Goal: Task Accomplishment & Management: Use online tool/utility

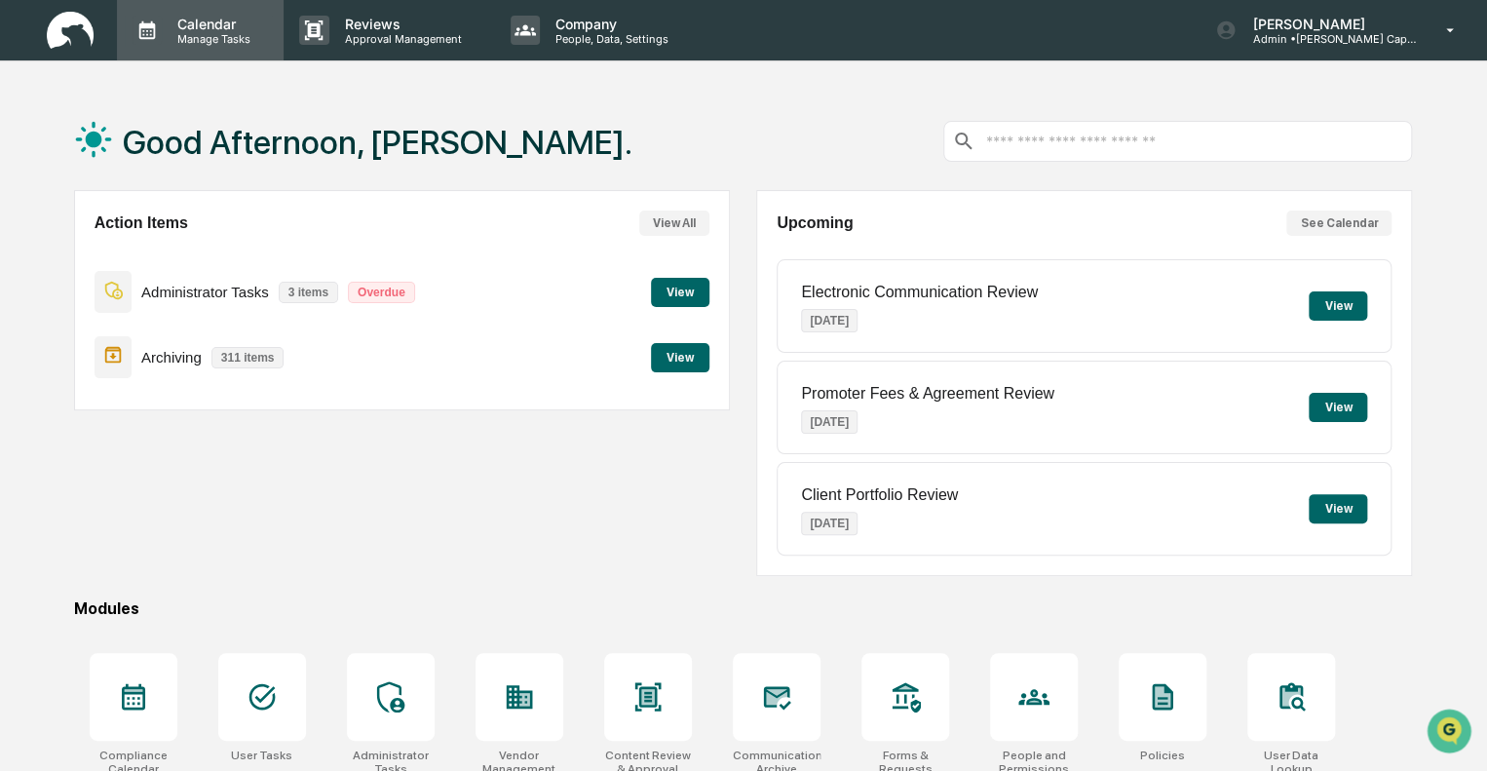
click at [187, 26] on p "Calendar" at bounding box center [211, 24] width 98 height 17
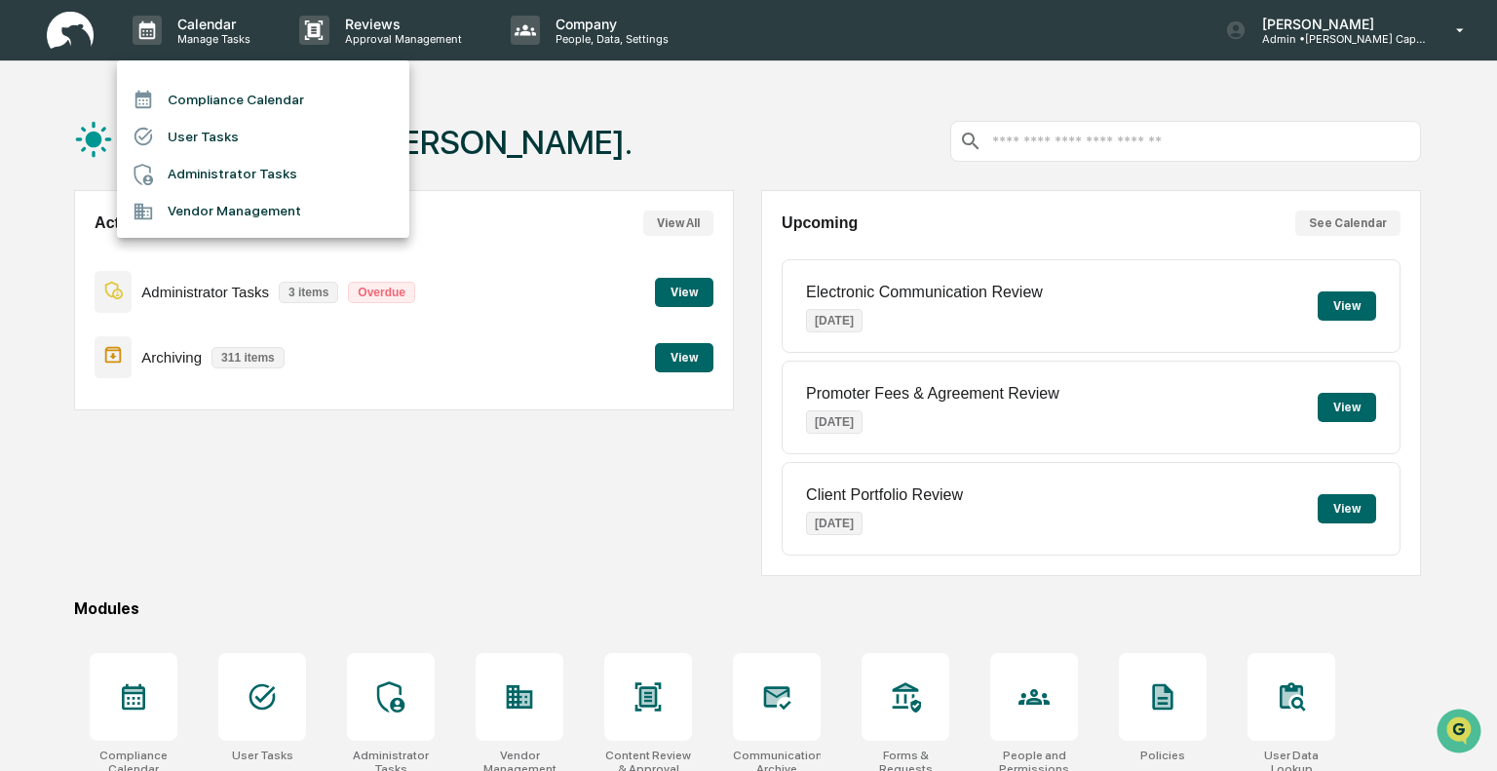
click at [202, 179] on li "Administrator Tasks" at bounding box center [263, 174] width 292 height 37
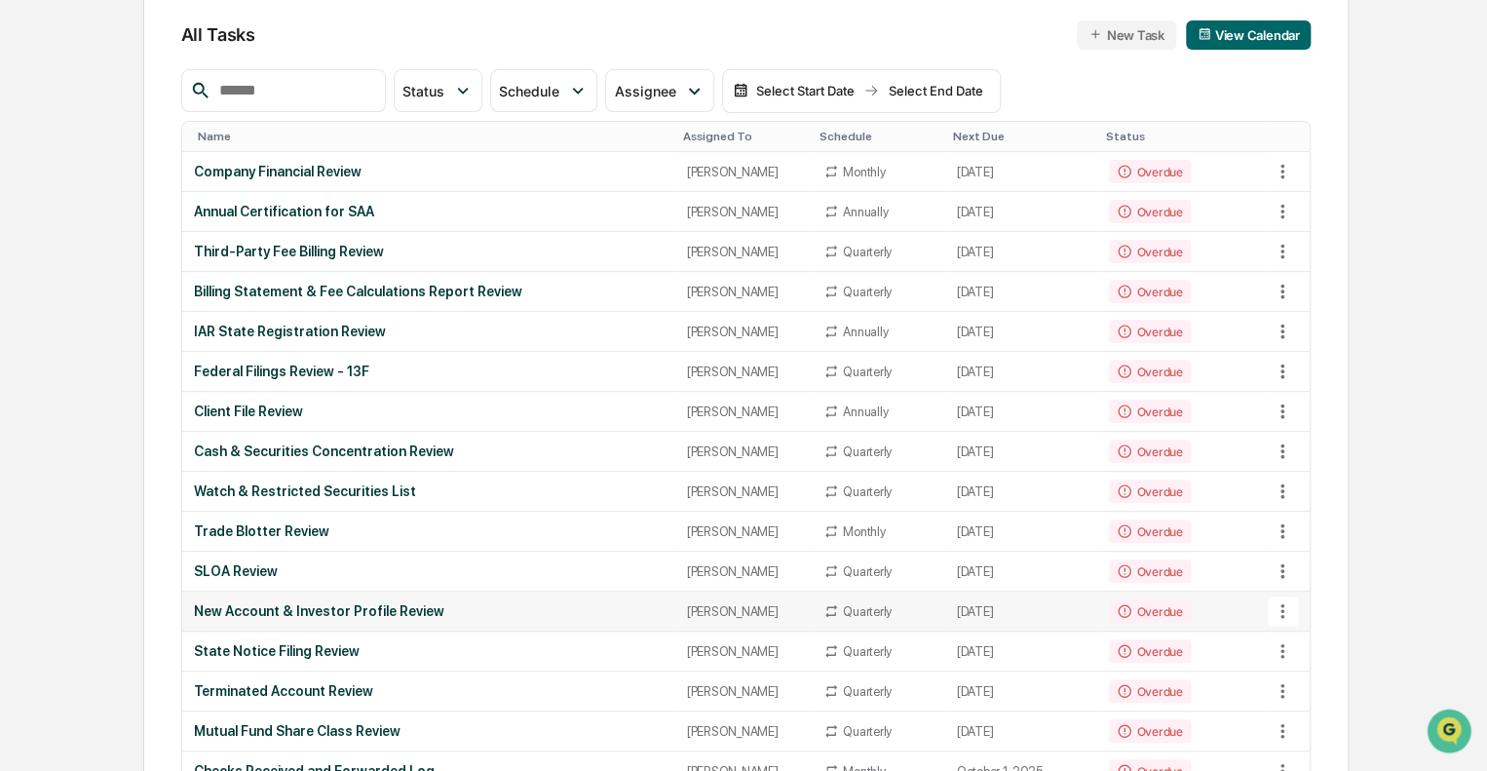
scroll to position [292, 0]
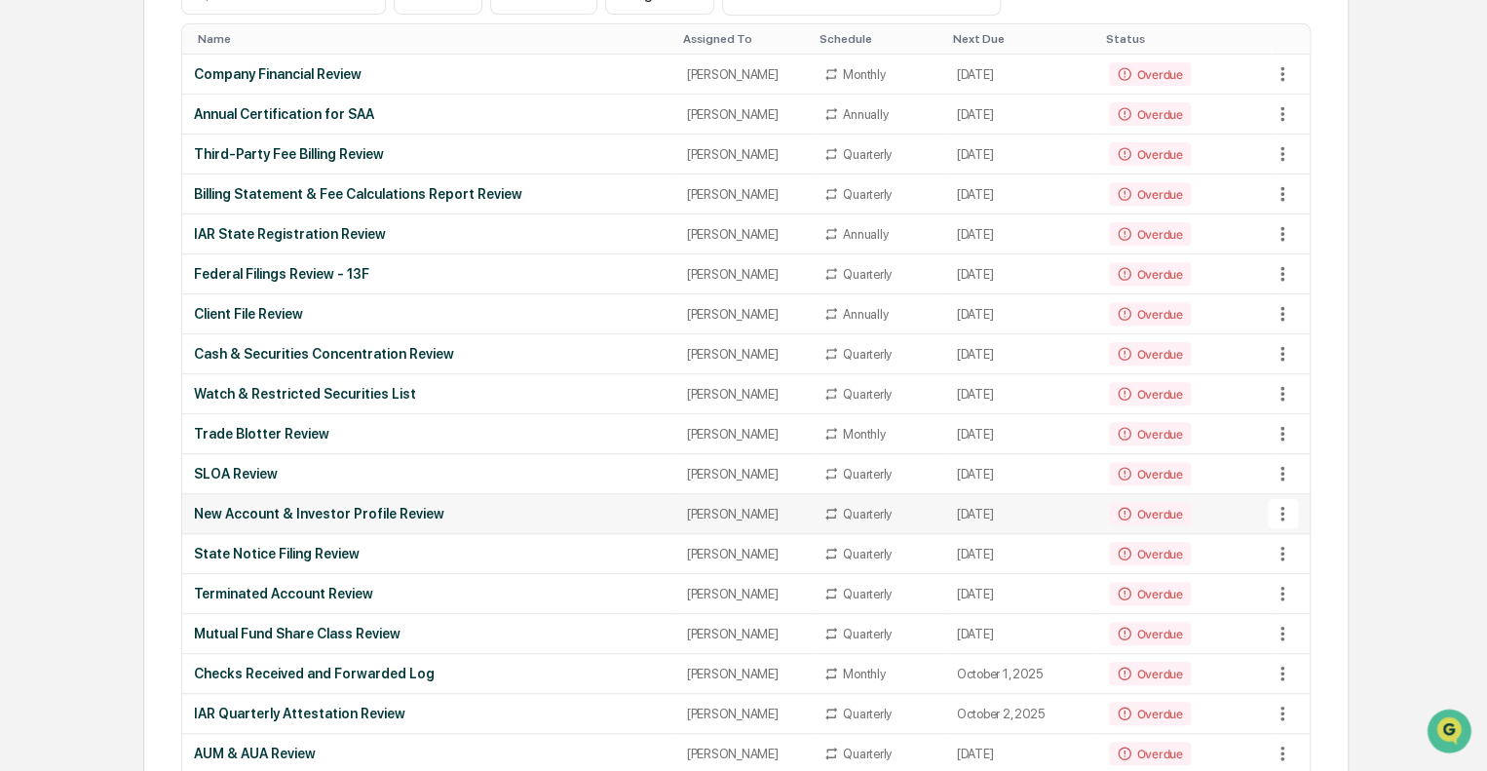
click at [538, 506] on div "New Account & Investor Profile Review" at bounding box center [429, 514] width 470 height 16
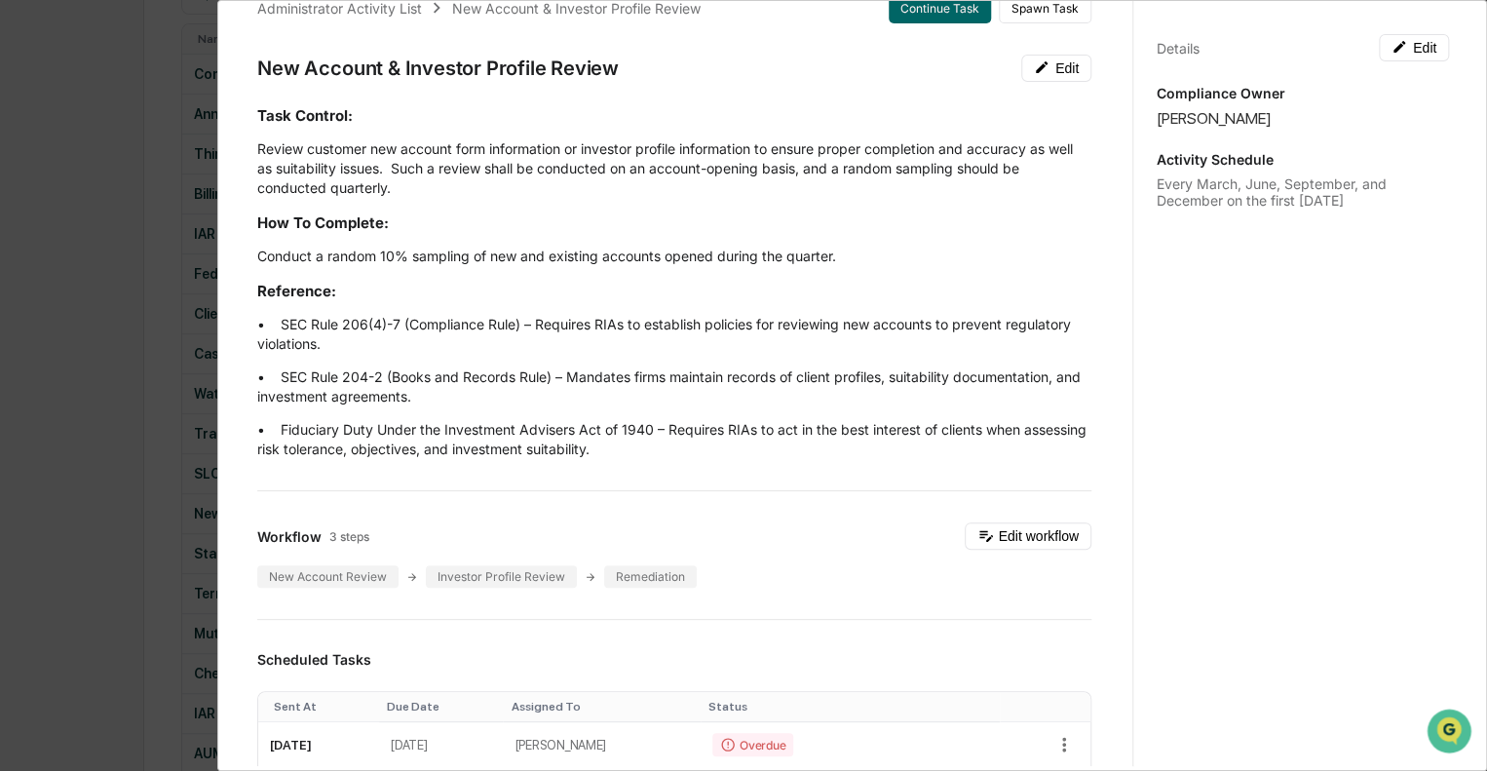
scroll to position [0, 0]
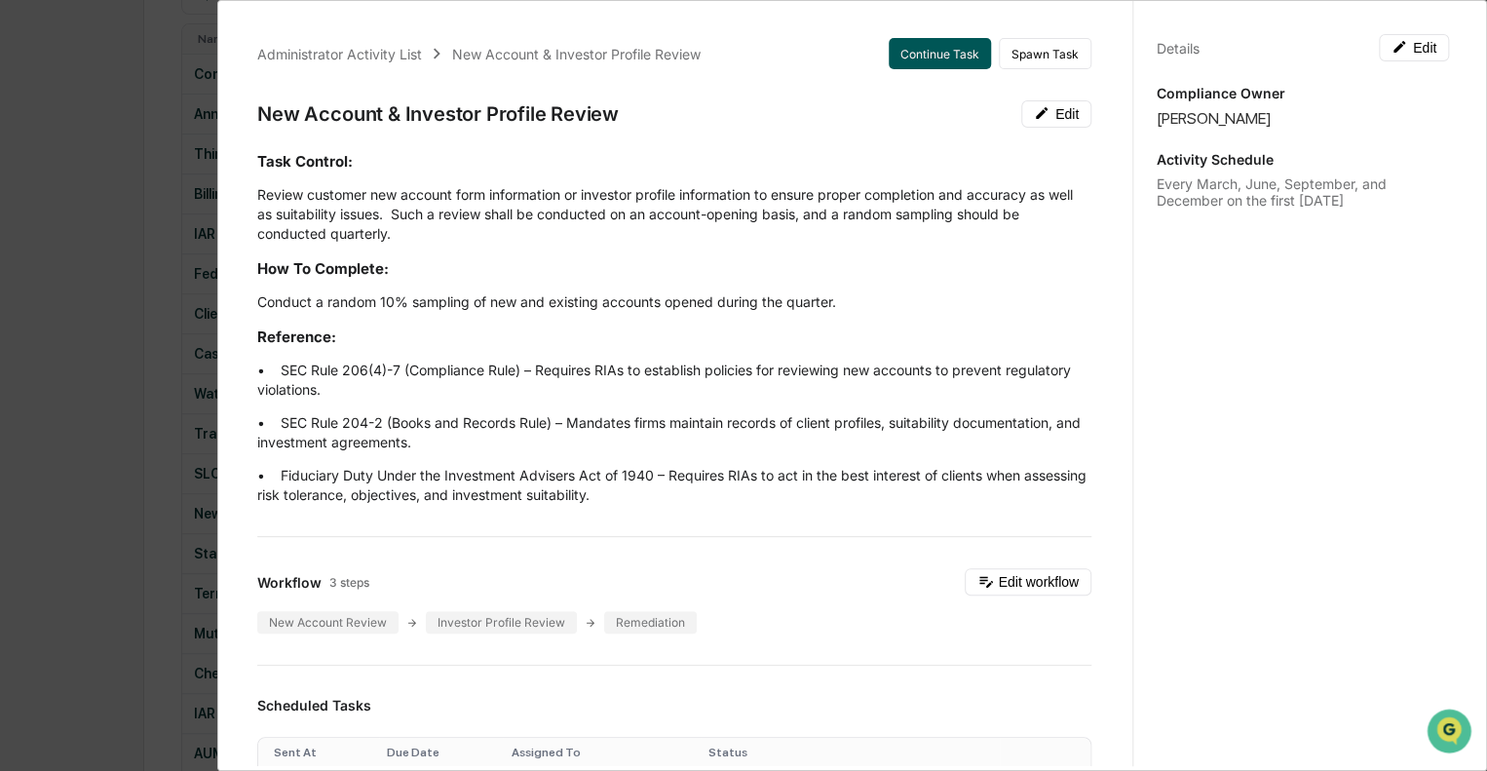
click at [909, 55] on button "Continue Task" at bounding box center [940, 53] width 102 height 31
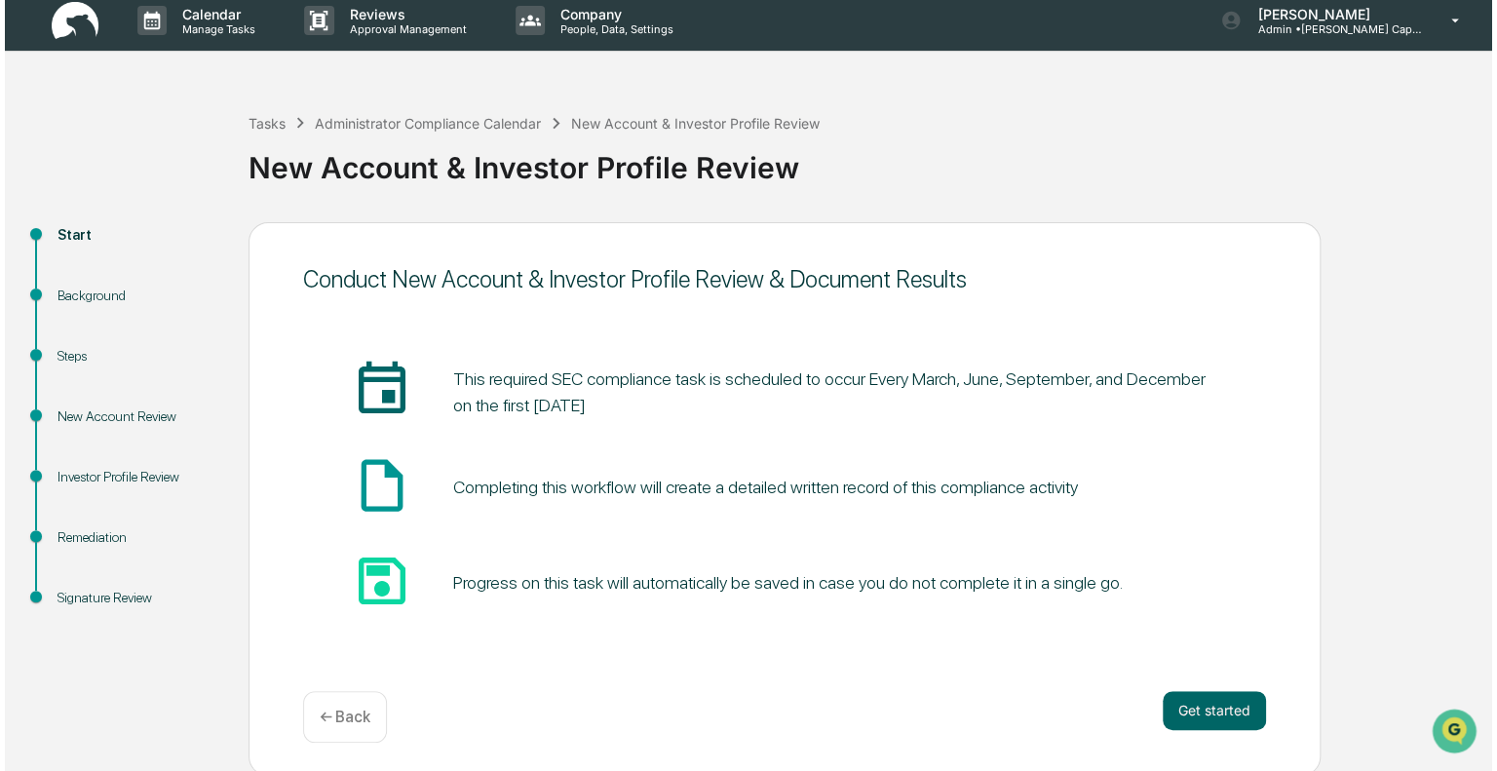
scroll to position [13, 0]
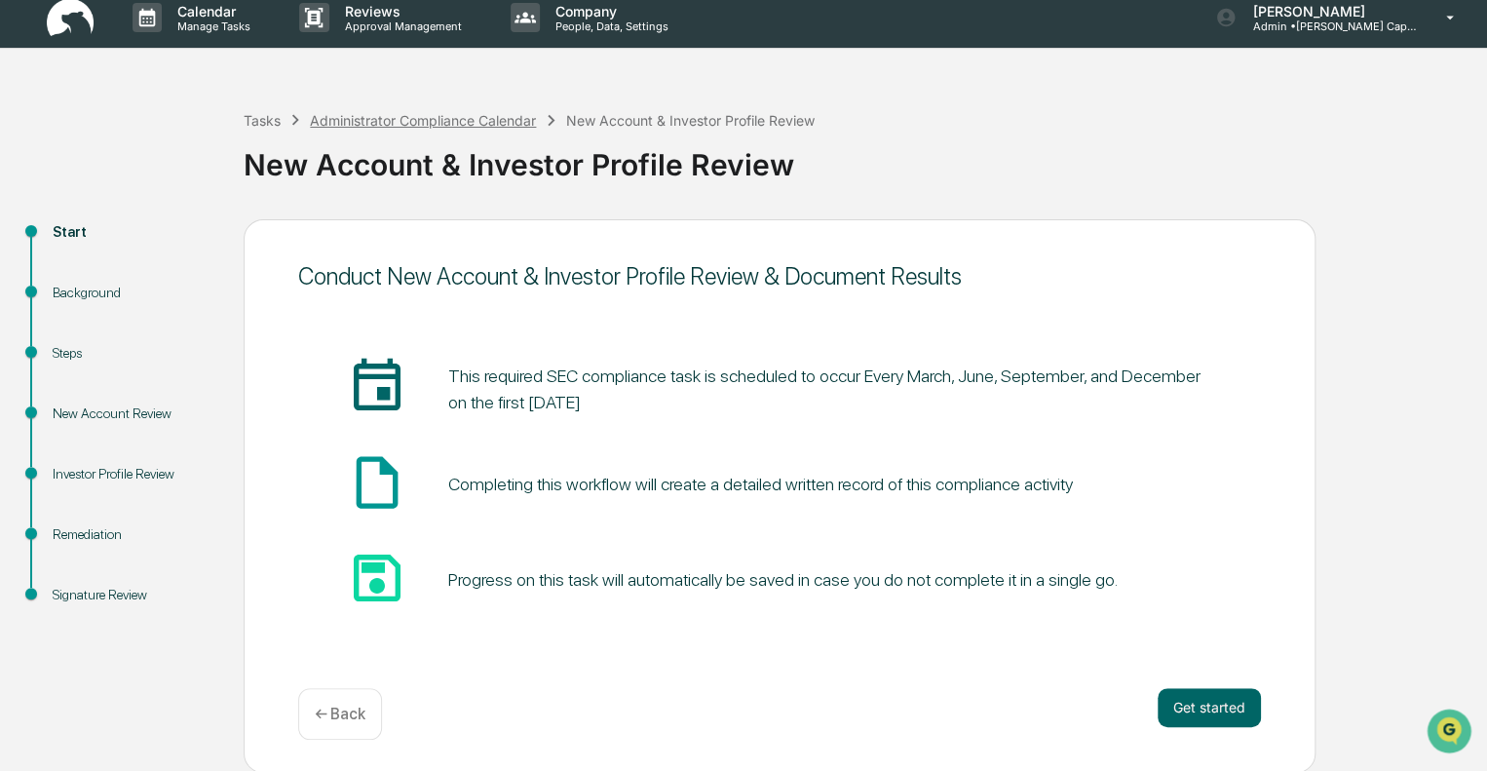
click at [353, 114] on div "Administrator Compliance Calendar" at bounding box center [423, 120] width 226 height 17
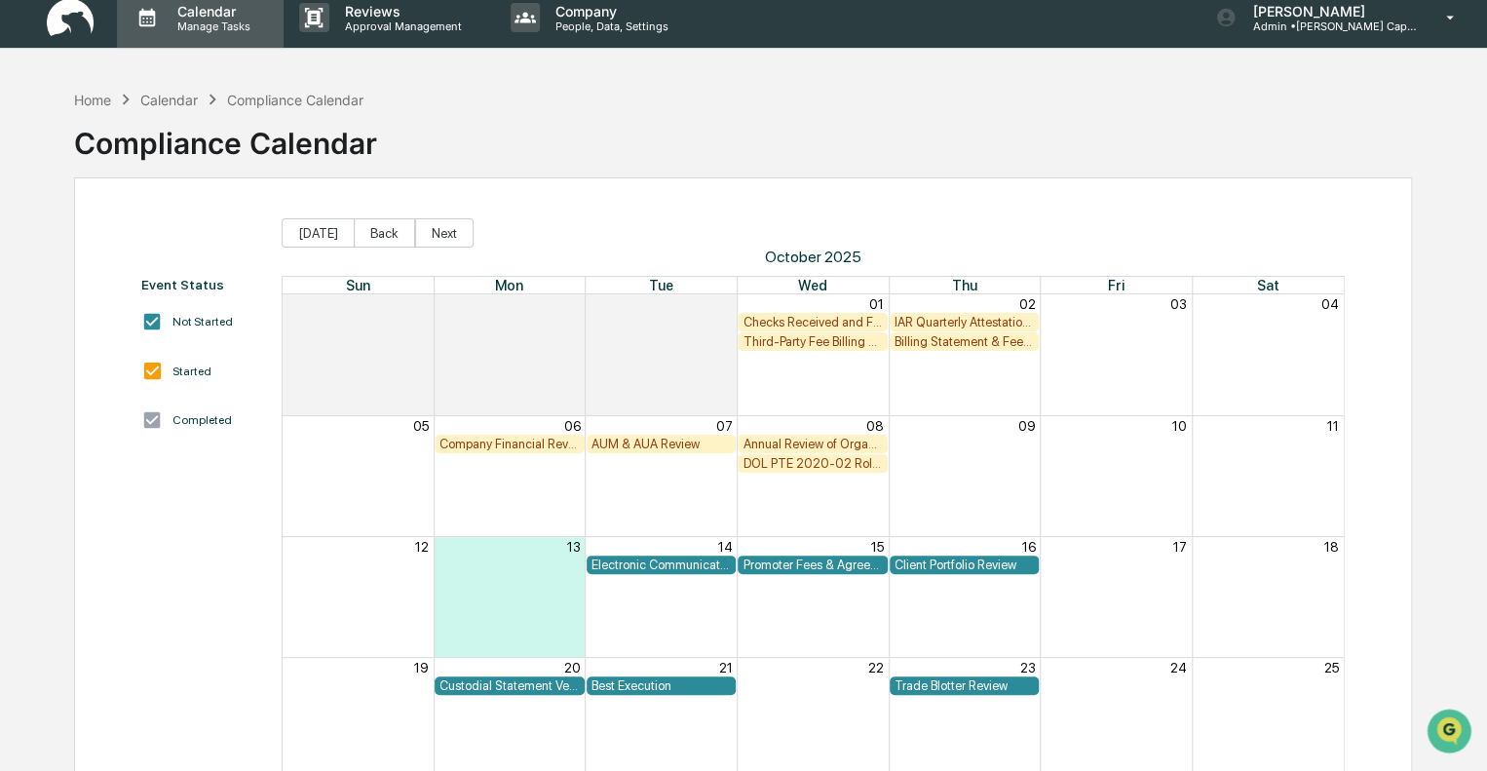
click at [183, 7] on p "Calendar" at bounding box center [211, 11] width 98 height 17
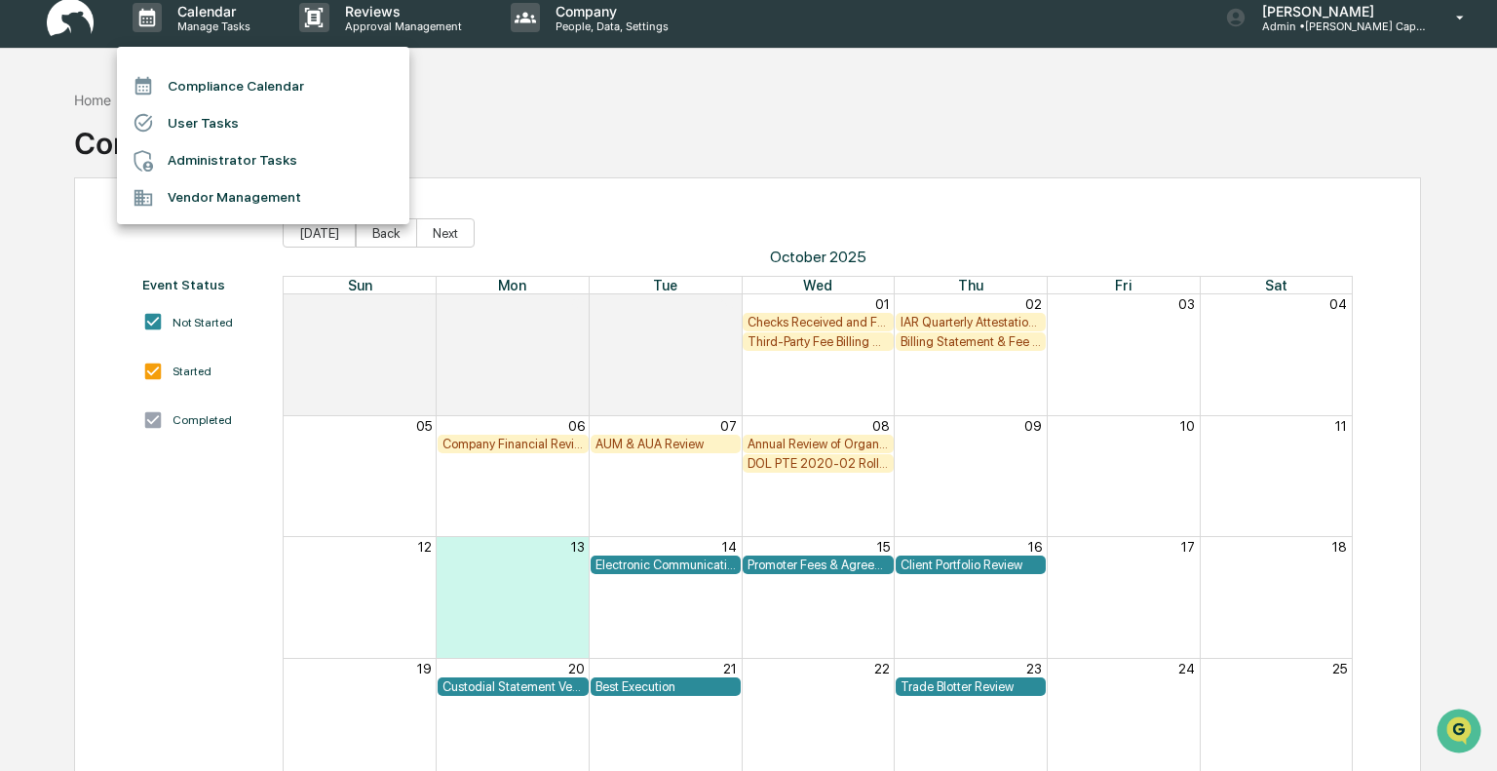
click at [202, 163] on li "Administrator Tasks" at bounding box center [263, 160] width 292 height 37
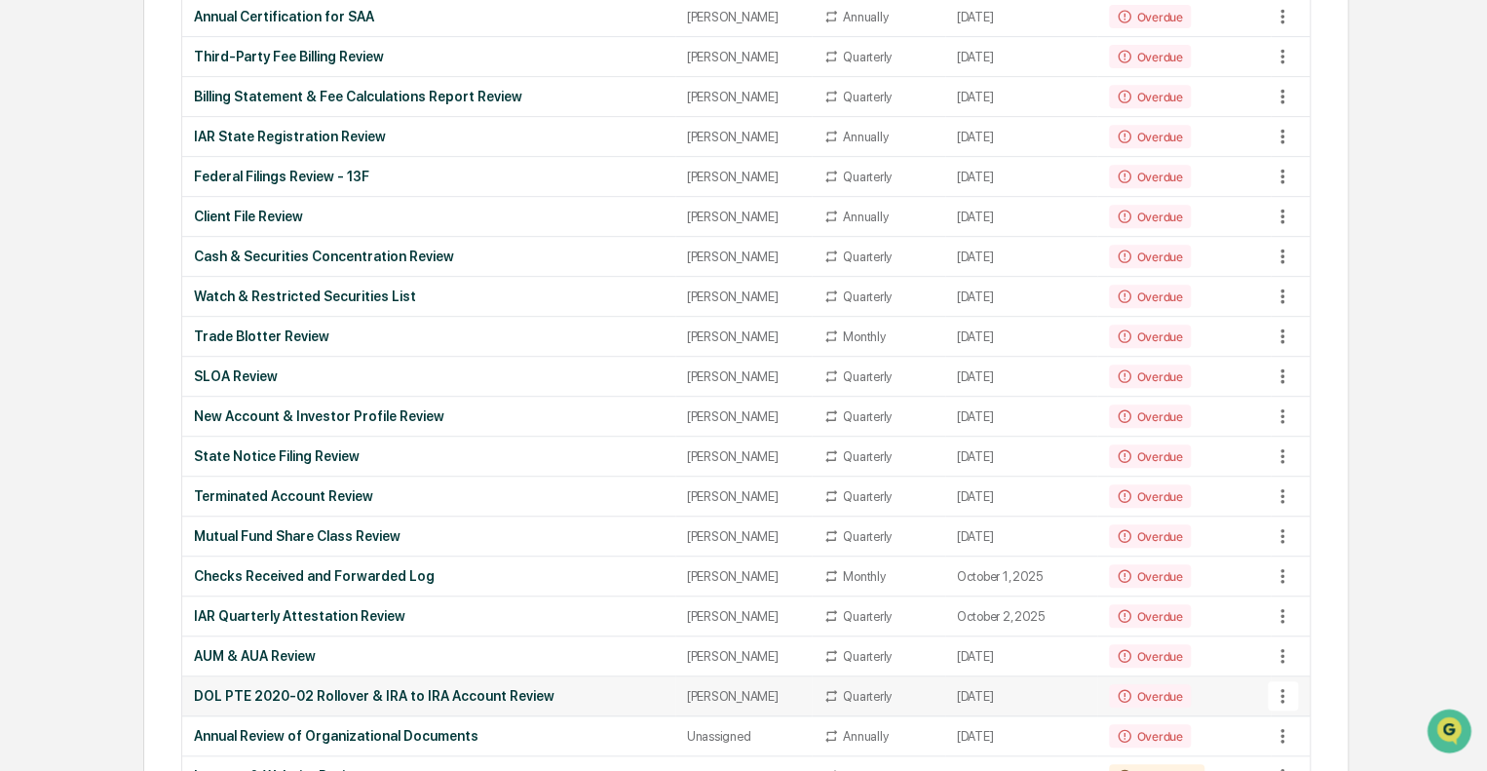
scroll to position [487, 0]
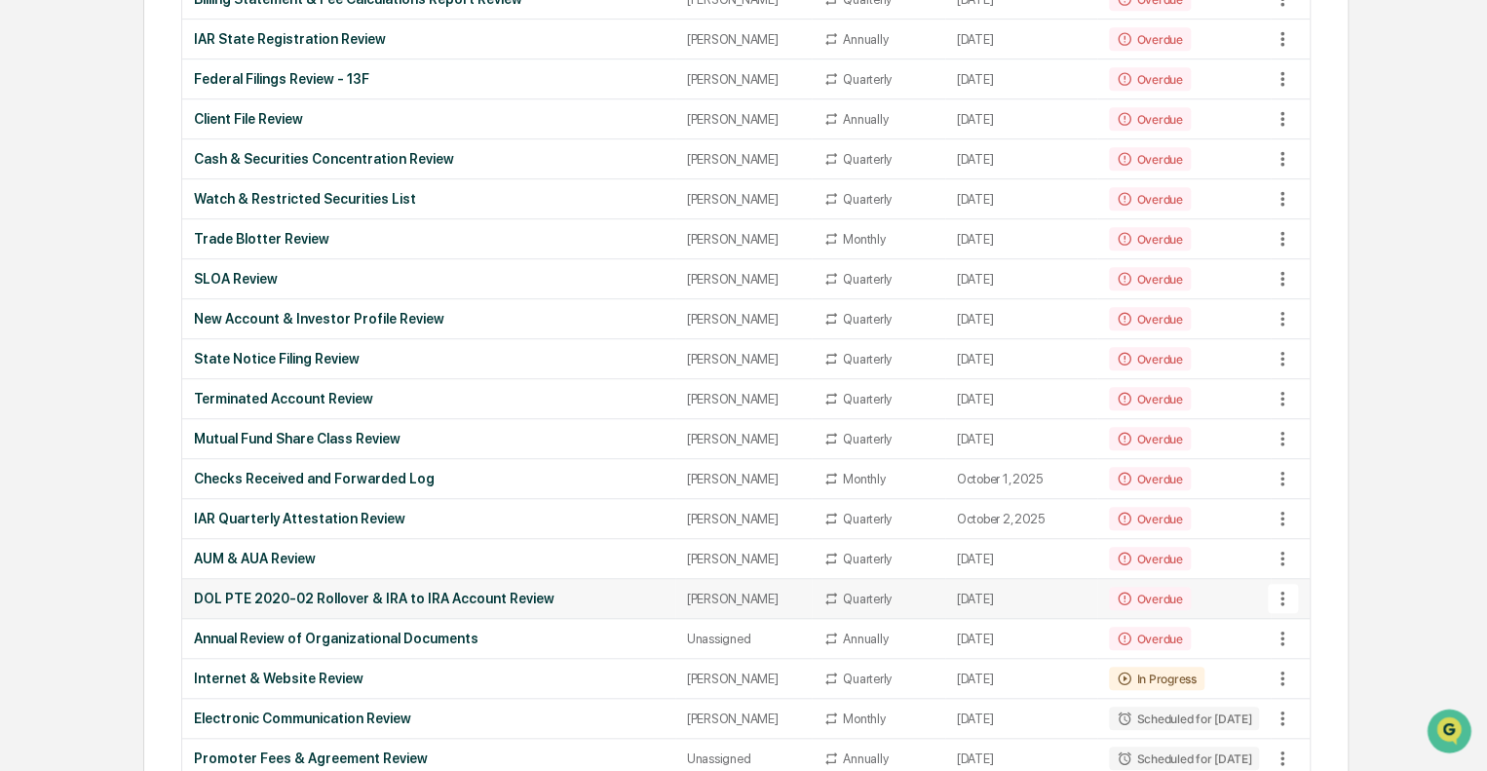
click at [466, 591] on div "DOL PTE 2020-02 Rollover & IRA to IRA Account Review" at bounding box center [429, 599] width 470 height 16
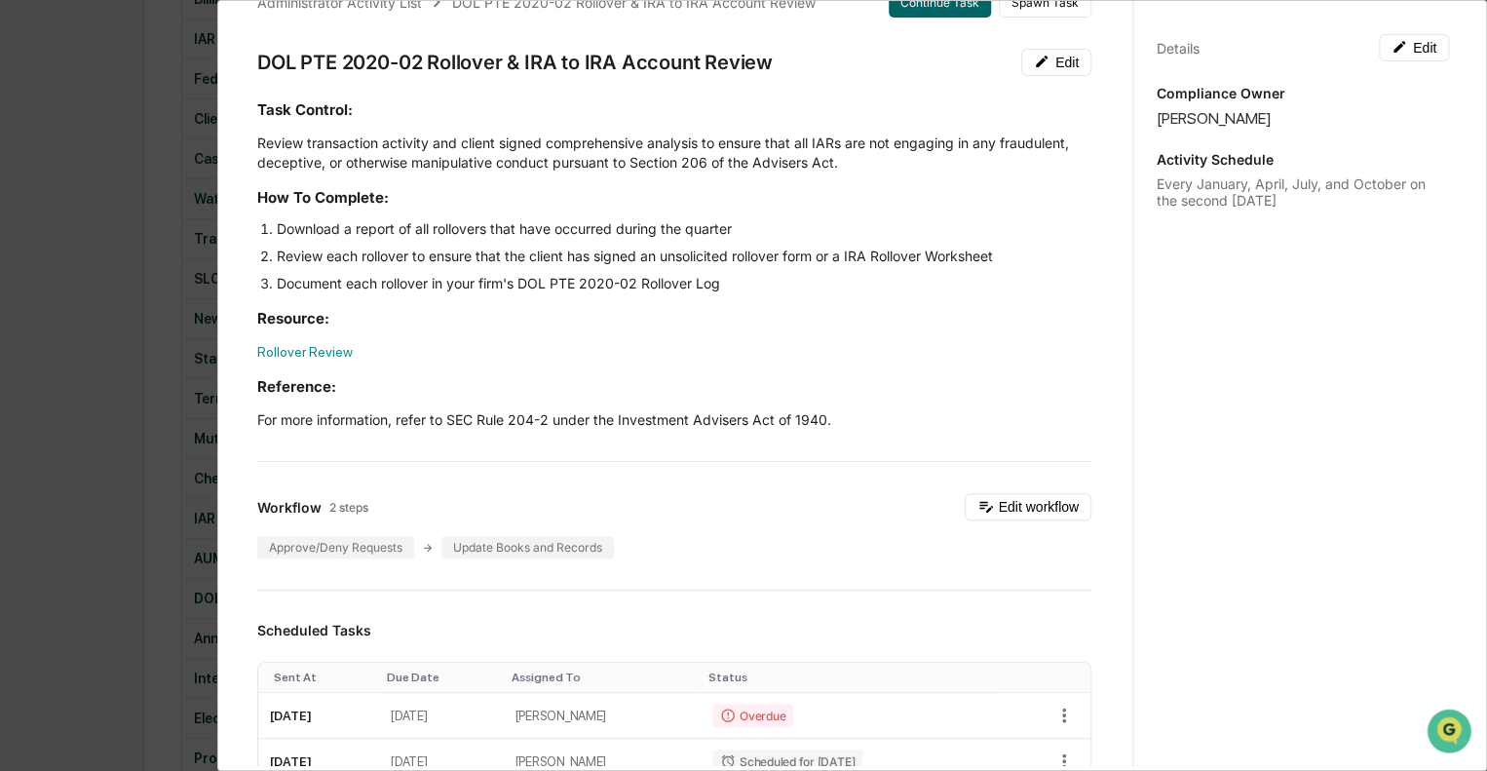
scroll to position [0, 0]
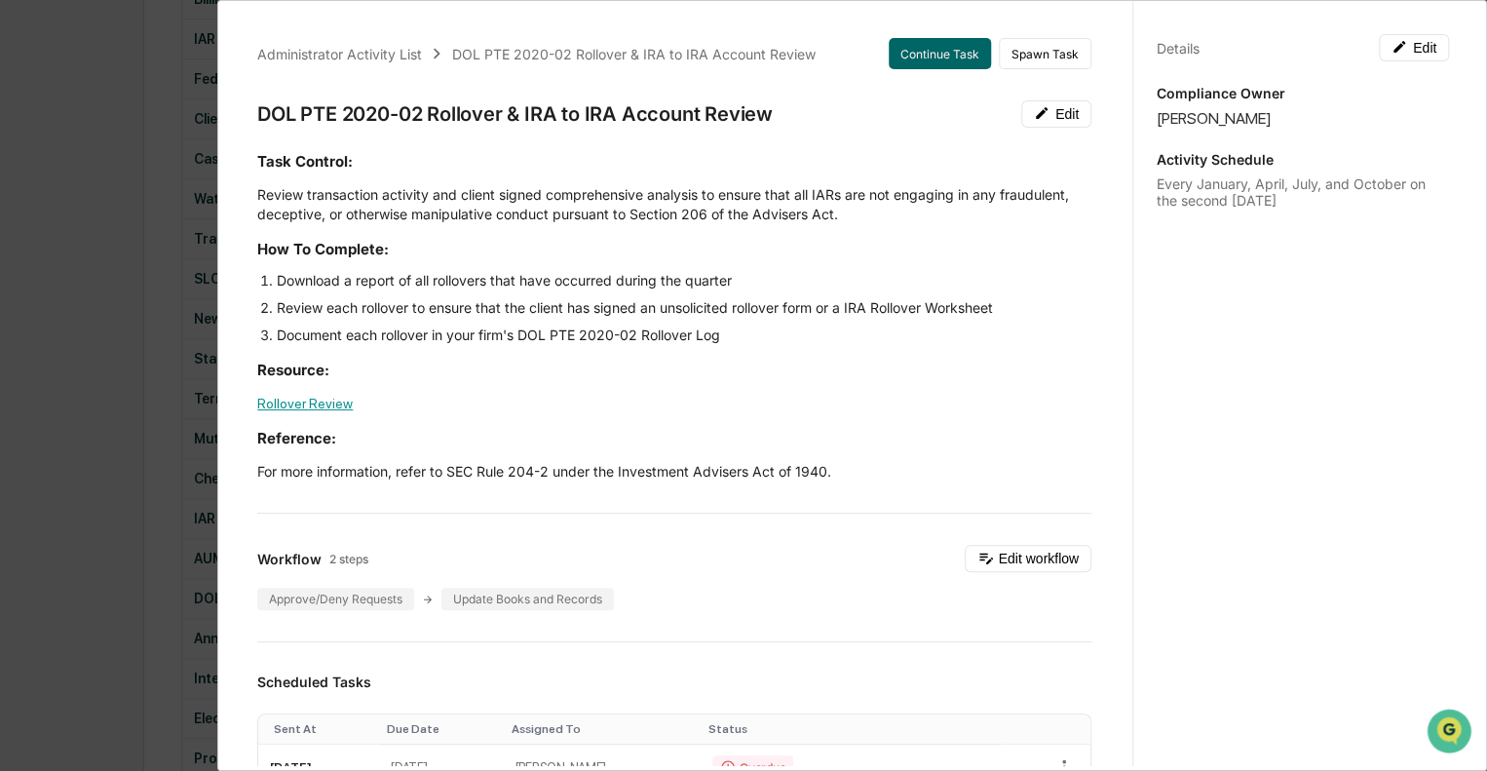
click at [300, 401] on link "Rollover Review" at bounding box center [305, 404] width 96 height 16
